Goal: Use online tool/utility: Utilize a website feature to perform a specific function

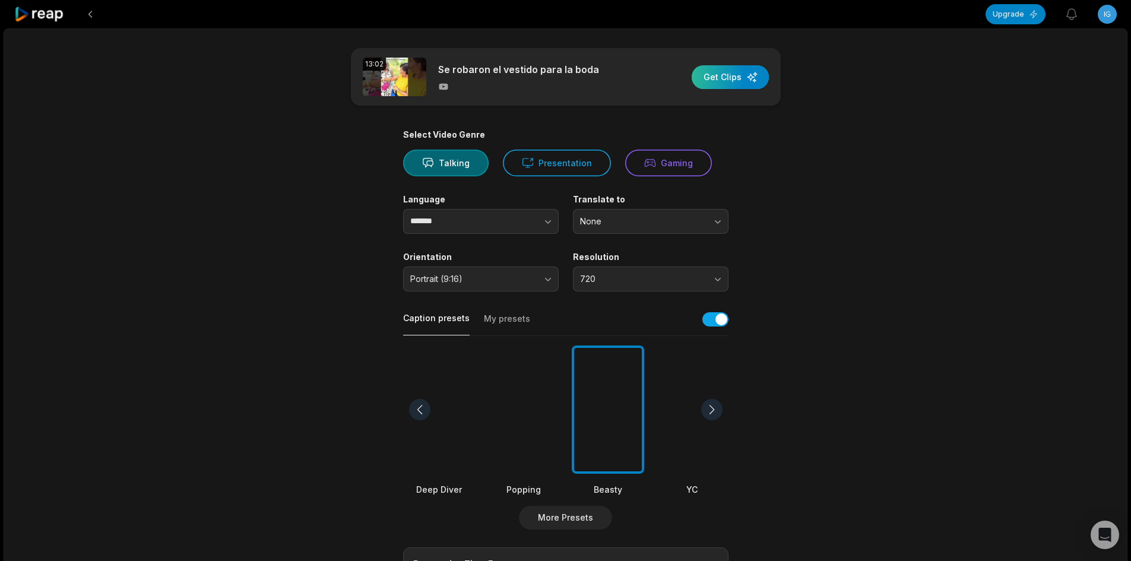
click at [728, 74] on div "button" at bounding box center [730, 77] width 77 height 24
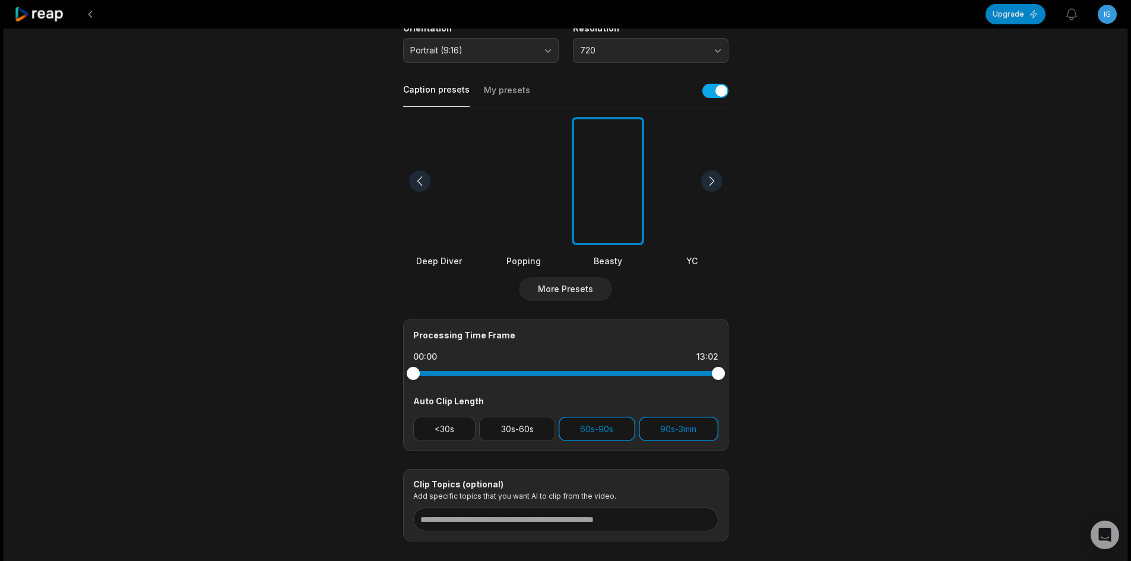
scroll to position [237, 0]
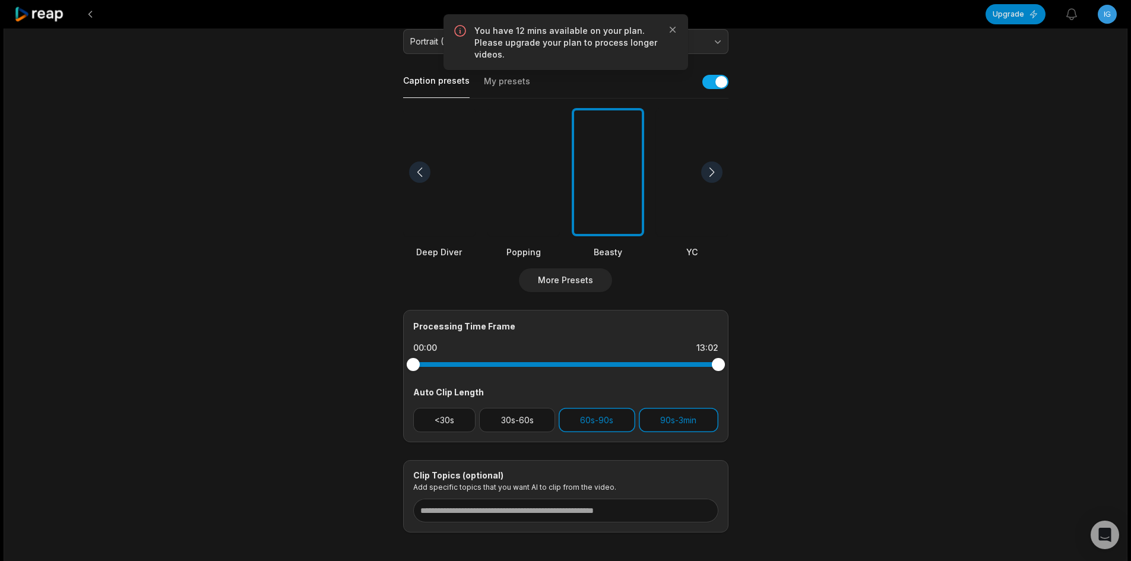
click at [1104, 15] on html "Upgrade View notifications Open user menu 13:02 Se robaron el vestido para la b…" at bounding box center [565, 43] width 1131 height 561
drag, startPoint x: 718, startPoint y: 363, endPoint x: 700, endPoint y: 376, distance: 22.2
click at [700, 324] on html "Upgrade View notifications Open user menu 13:02 Se robaron el vestido para la b…" at bounding box center [565, 43] width 1131 height 561
drag, startPoint x: 715, startPoint y: 362, endPoint x: 672, endPoint y: 368, distance: 43.2
click at [672, 368] on div at bounding box center [671, 364] width 13 height 13
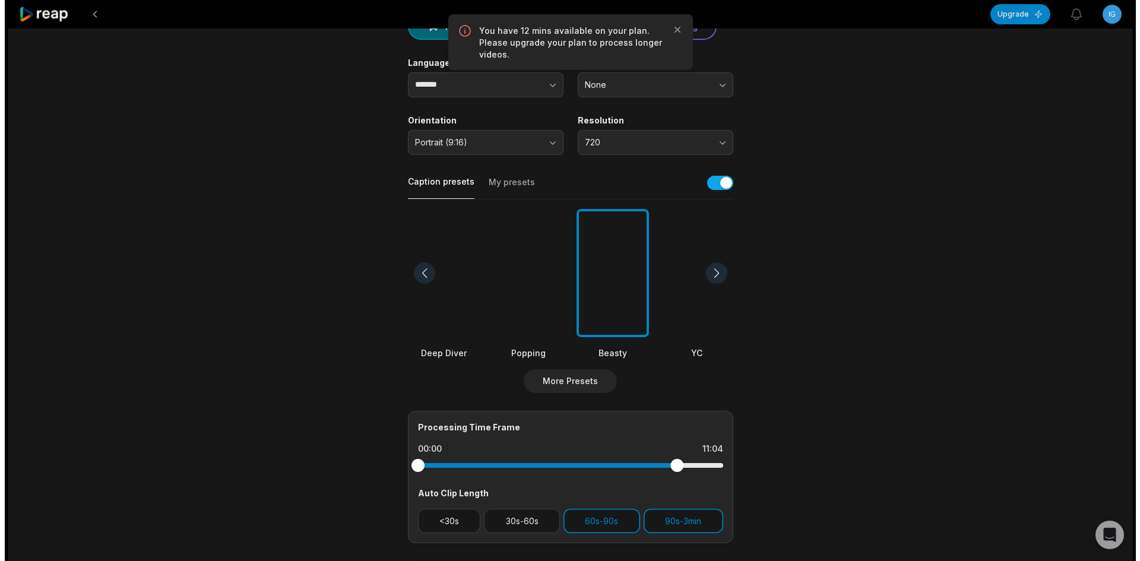
scroll to position [0, 0]
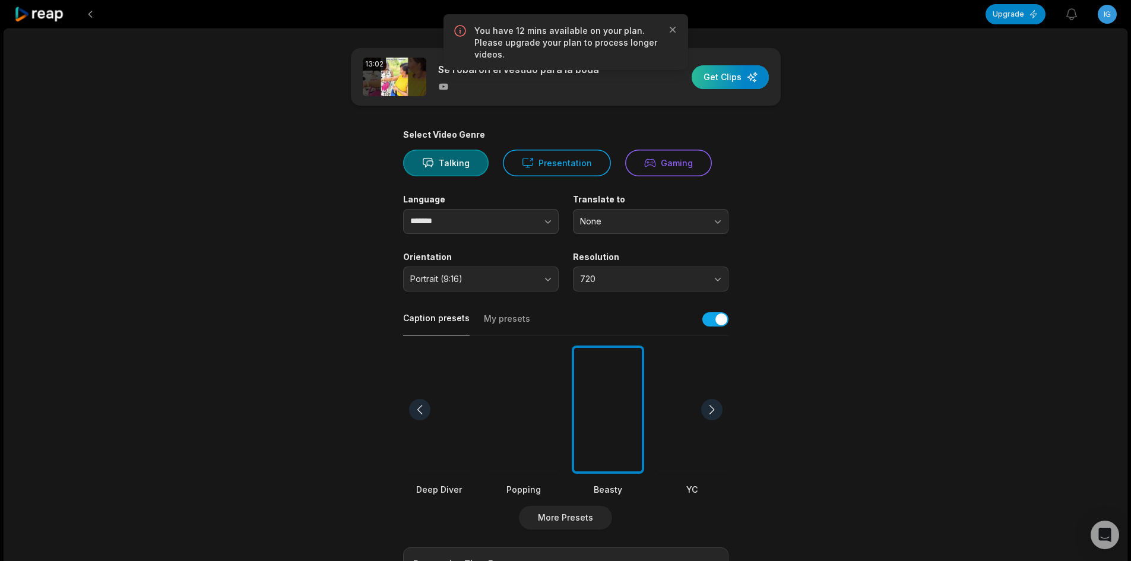
click at [733, 80] on div "button" at bounding box center [730, 77] width 77 height 24
